Goal: Information Seeking & Learning: Learn about a topic

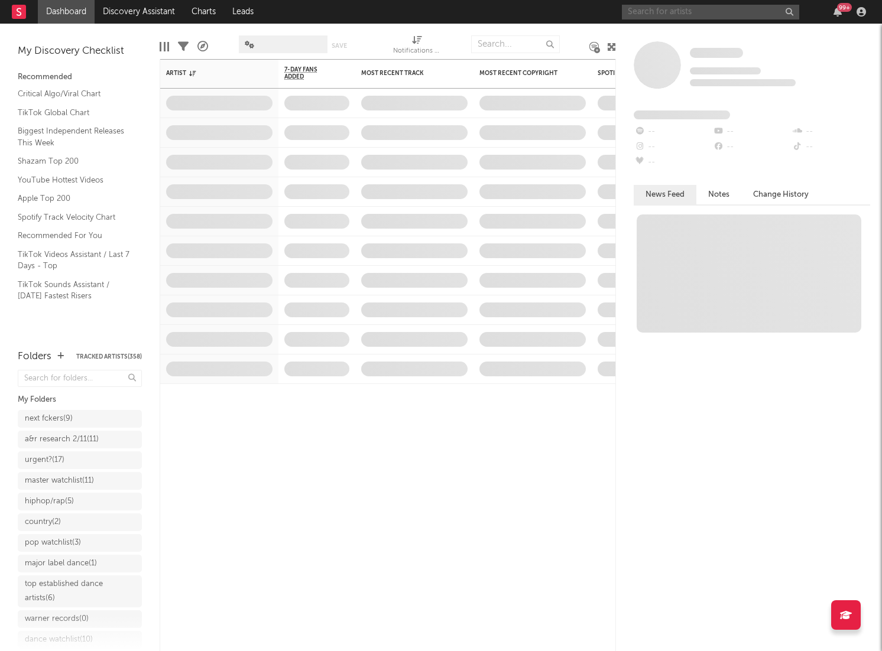
click at [708, 8] on input "text" at bounding box center [710, 12] width 177 height 15
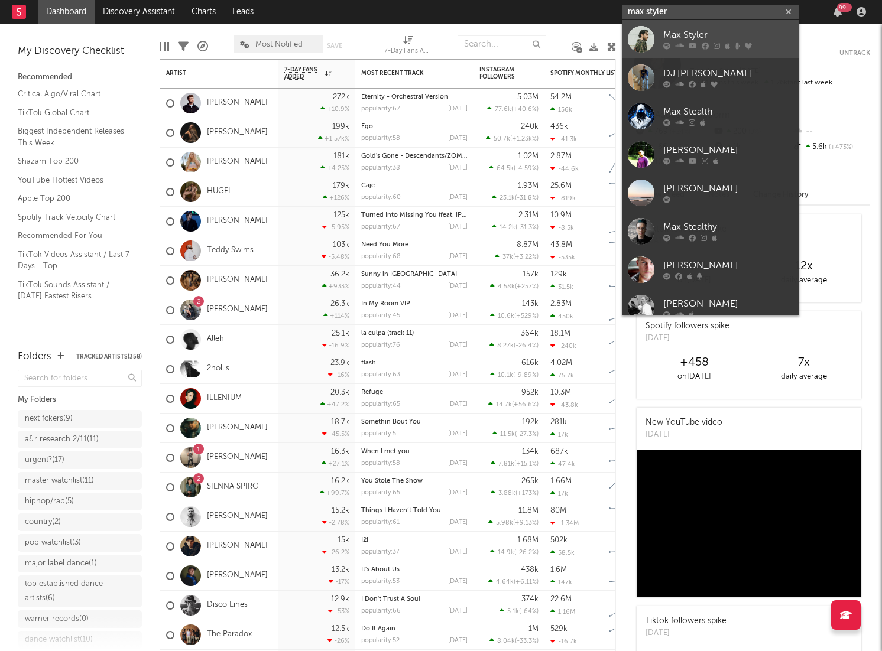
type input "max styler"
click at [639, 40] on div at bounding box center [641, 39] width 27 height 27
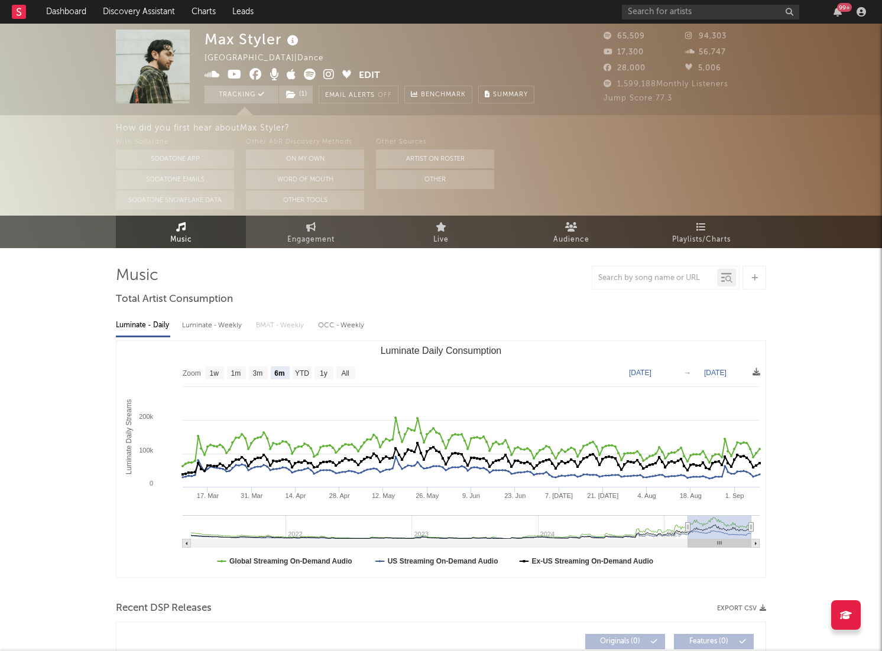
click at [345, 366] on rect "Luminate Daily Consumption" at bounding box center [440, 459] width 649 height 236
click at [346, 375] on text "All" at bounding box center [345, 373] width 8 height 8
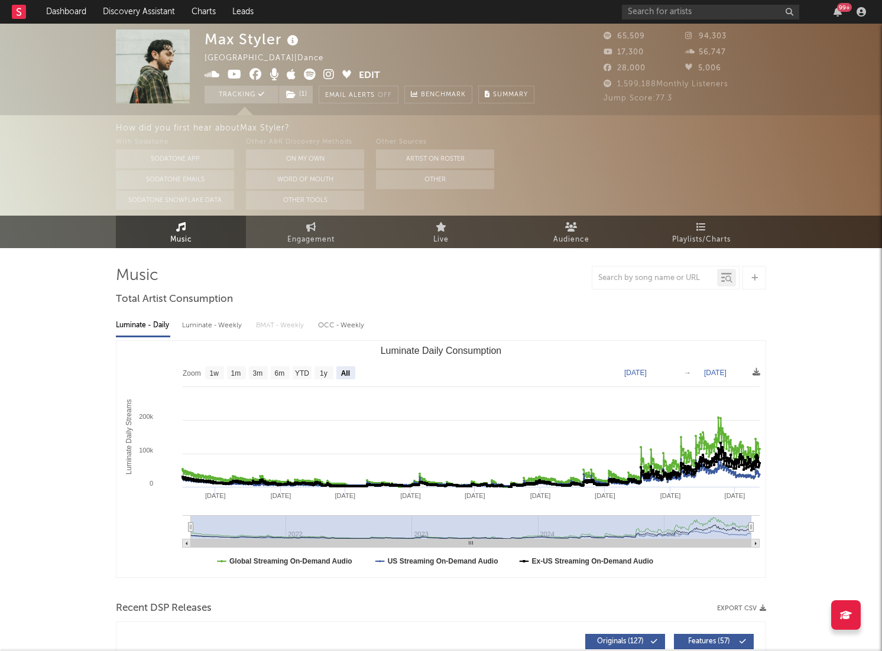
select select "All"
type input "[DATE]"
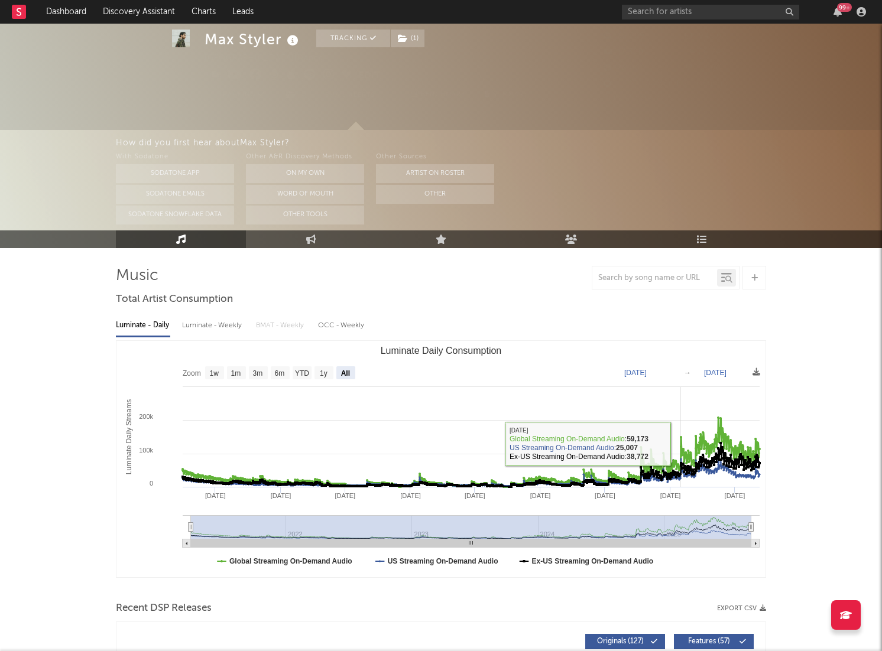
scroll to position [201, 0]
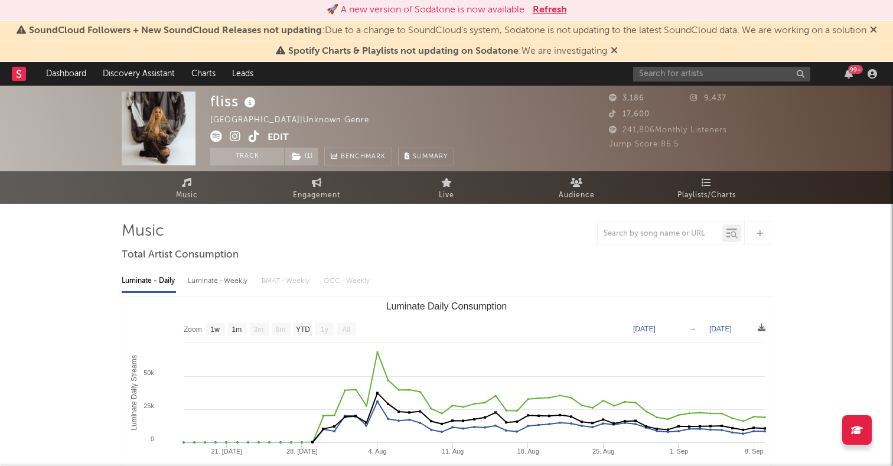
select select "1w"
click at [709, 83] on div "99 +" at bounding box center [757, 74] width 248 height 24
click at [716, 77] on input "text" at bounding box center [721, 74] width 177 height 15
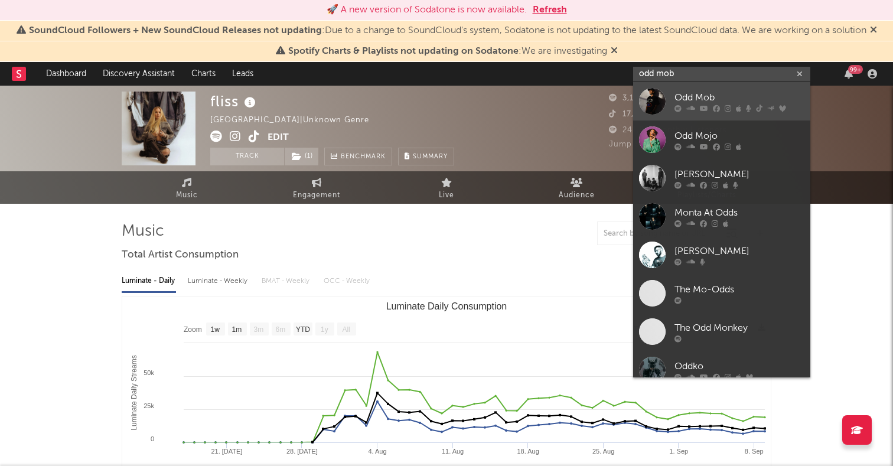
type input "odd mob"
click at [649, 102] on div at bounding box center [652, 101] width 27 height 27
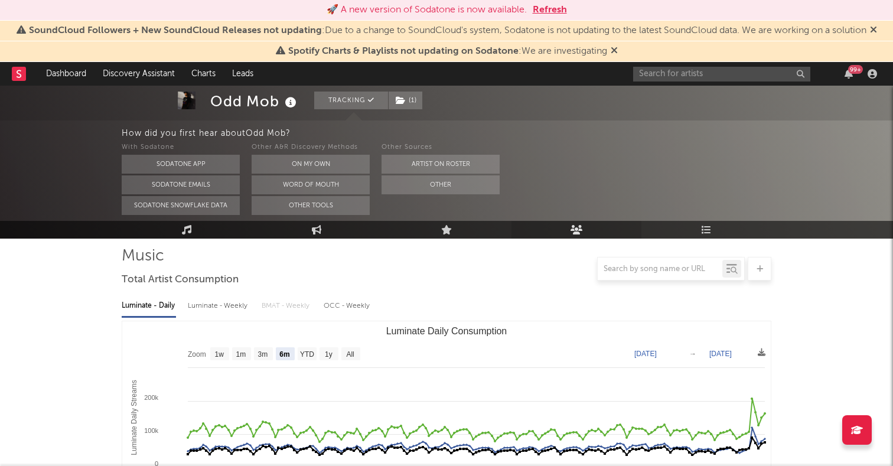
scroll to position [120, 0]
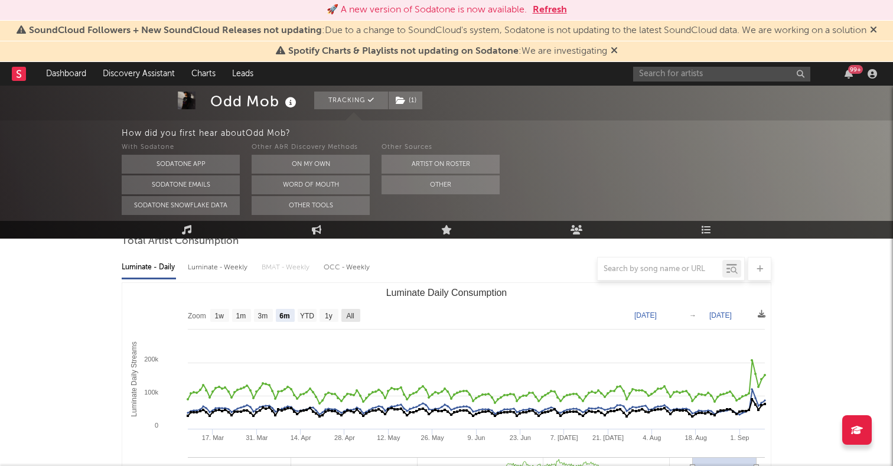
click at [350, 316] on text "All" at bounding box center [350, 316] width 8 height 8
select select "All"
type input "[DATE]"
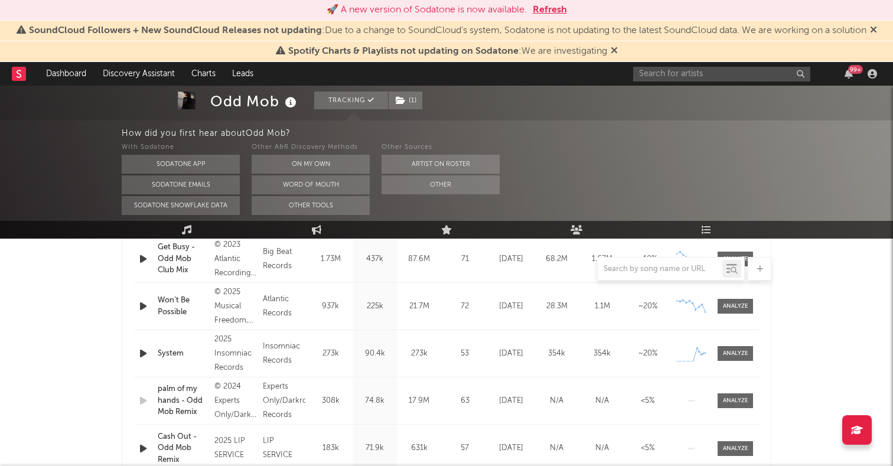
scroll to position [430, 0]
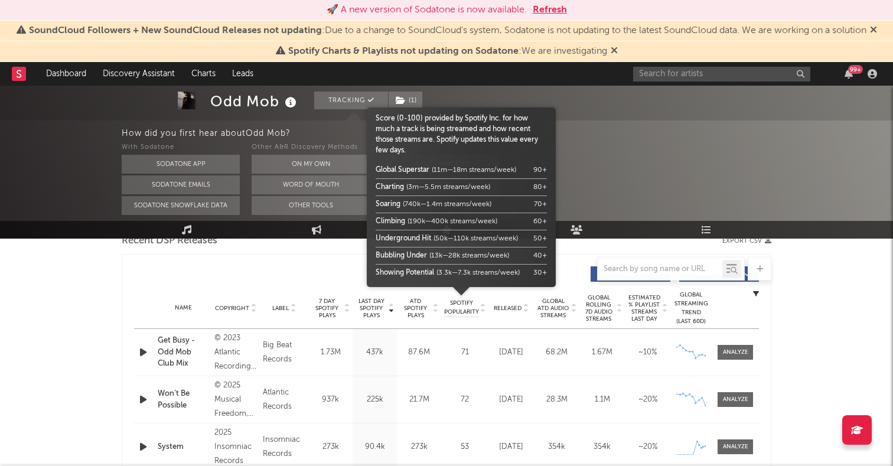
click at [498, 304] on div at bounding box center [461, 302] width 189 height 30
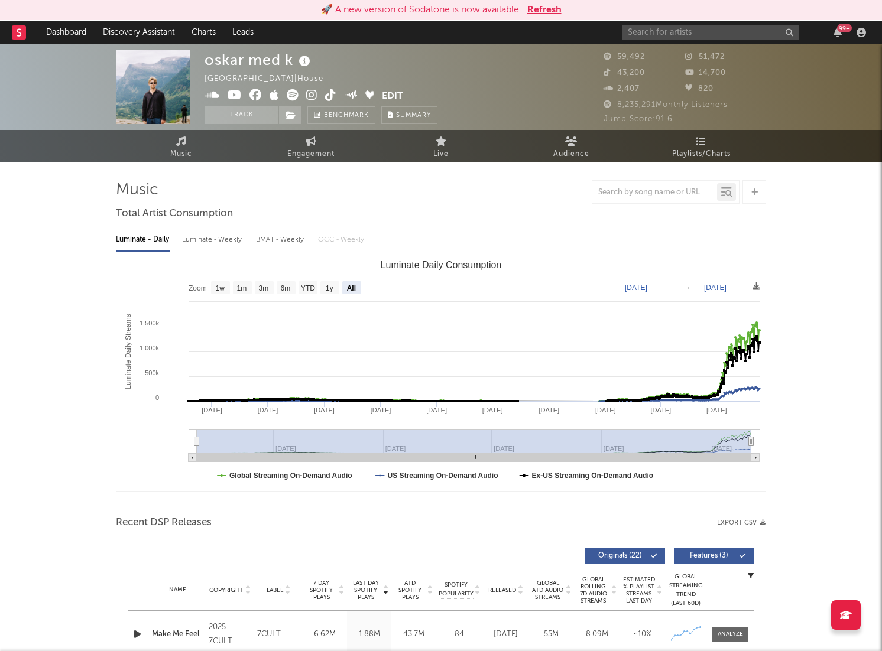
select select "All"
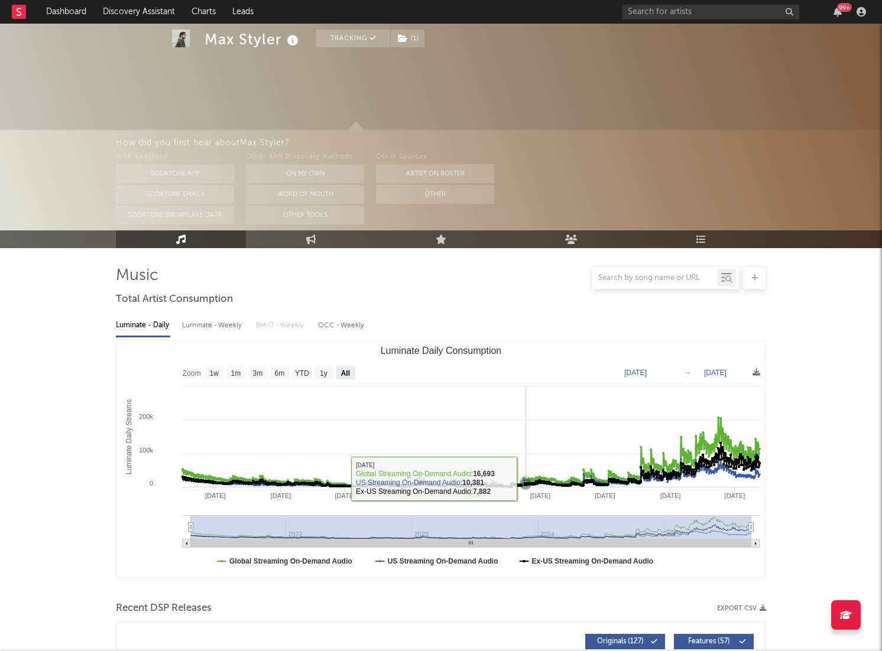
select select "All"
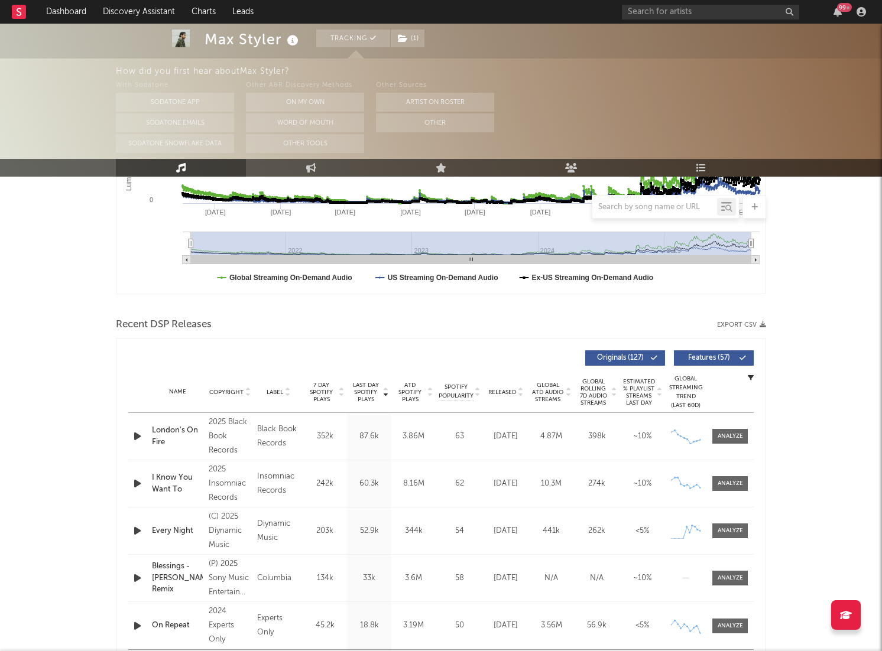
scroll to position [279, 0]
